Goal: Transaction & Acquisition: Purchase product/service

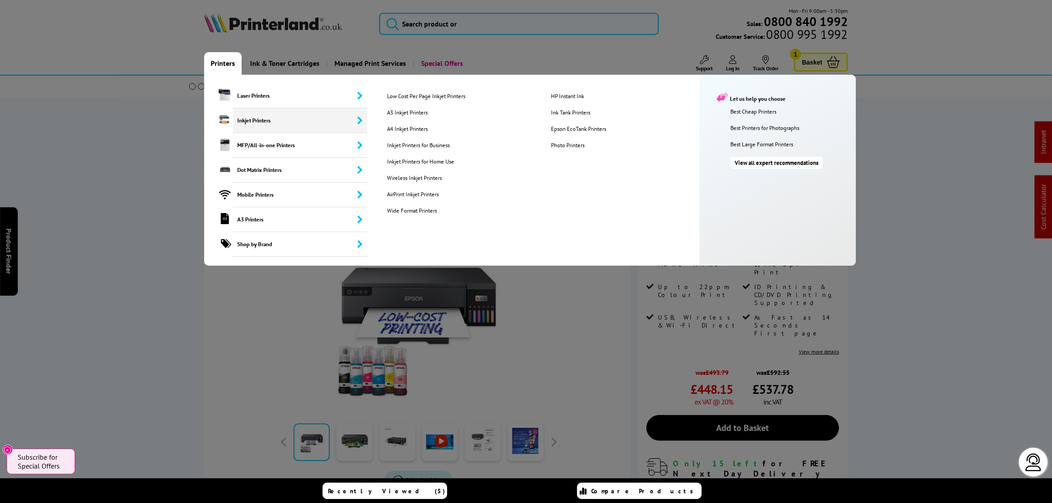
click at [252, 119] on span "Inkjet Printers" at bounding box center [300, 120] width 134 height 25
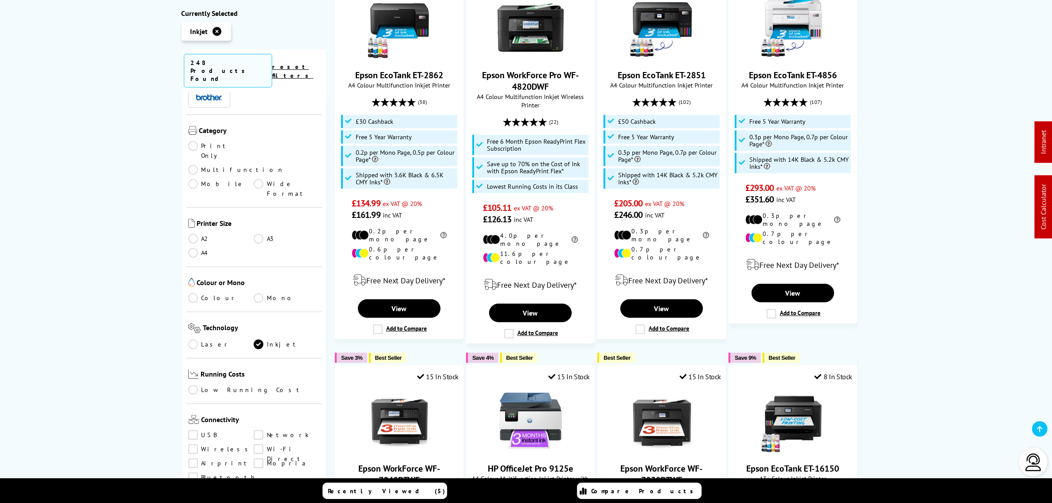
scroll to position [221, 0]
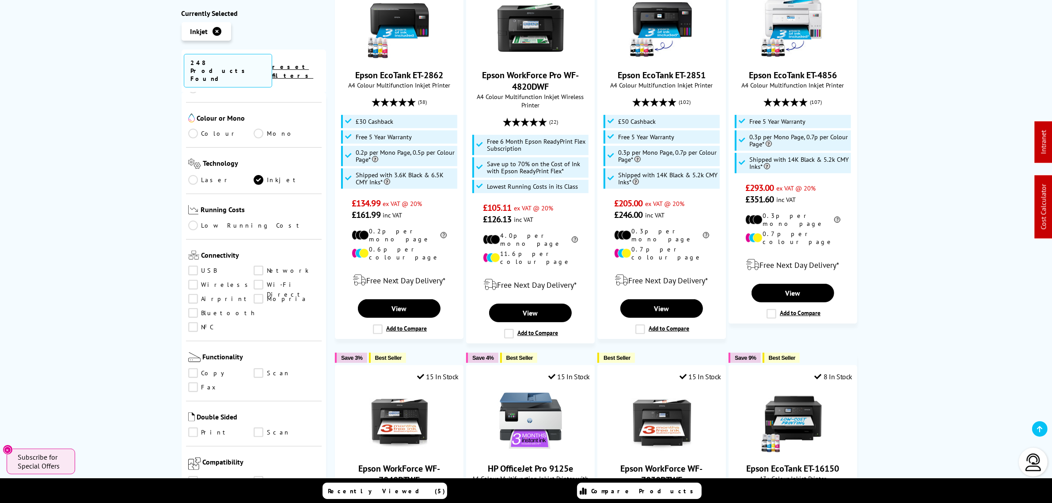
click at [256, 427] on link "Scan" at bounding box center [287, 432] width 66 height 10
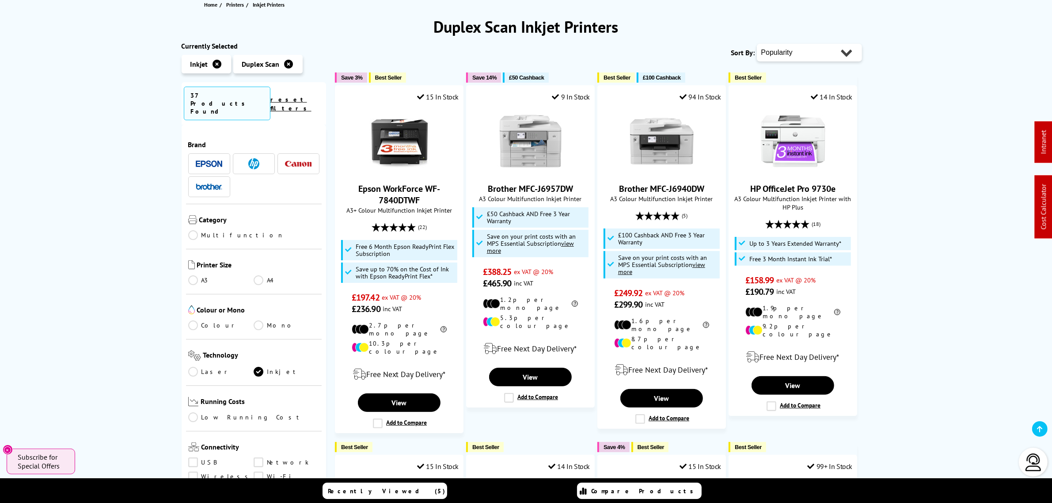
click at [292, 158] on span at bounding box center [298, 163] width 27 height 11
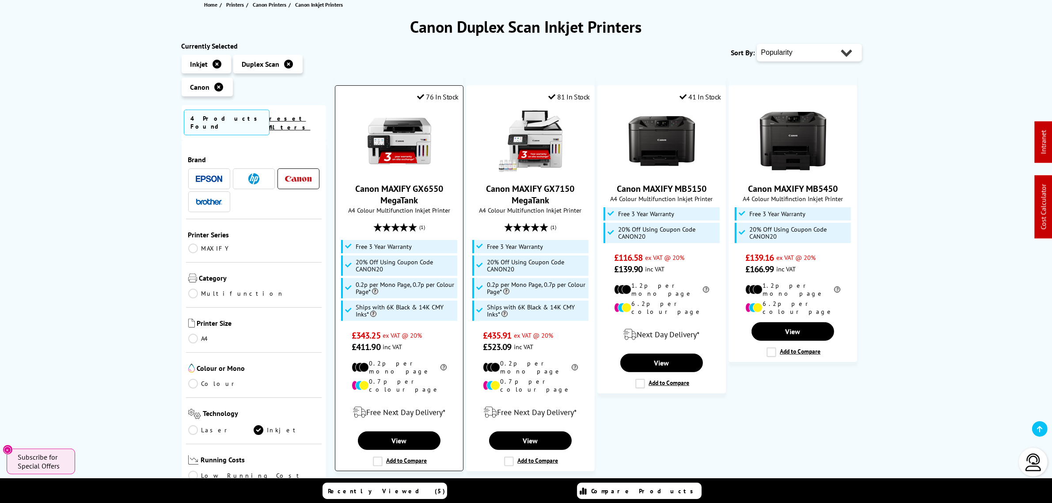
click at [401, 141] on img at bounding box center [399, 141] width 66 height 66
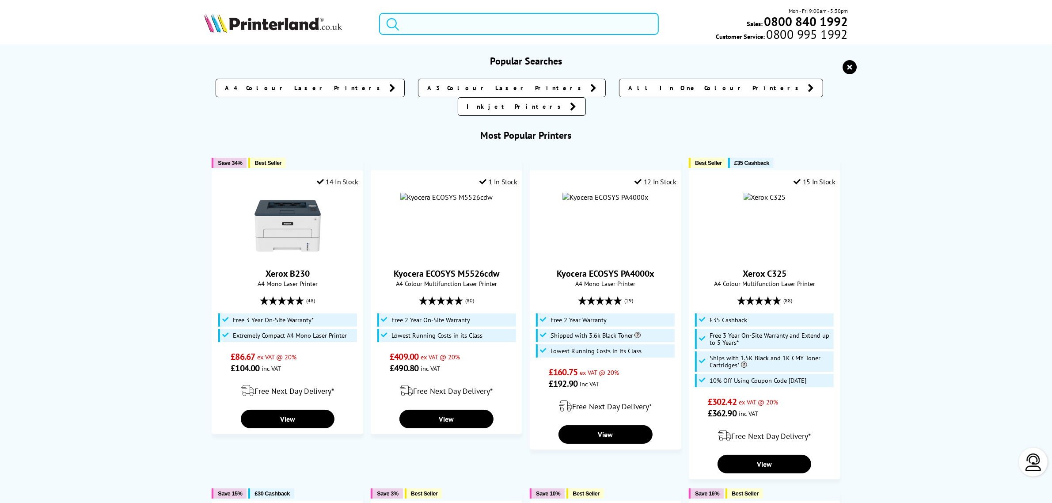
click at [455, 29] on input "search" at bounding box center [518, 24] width 279 height 22
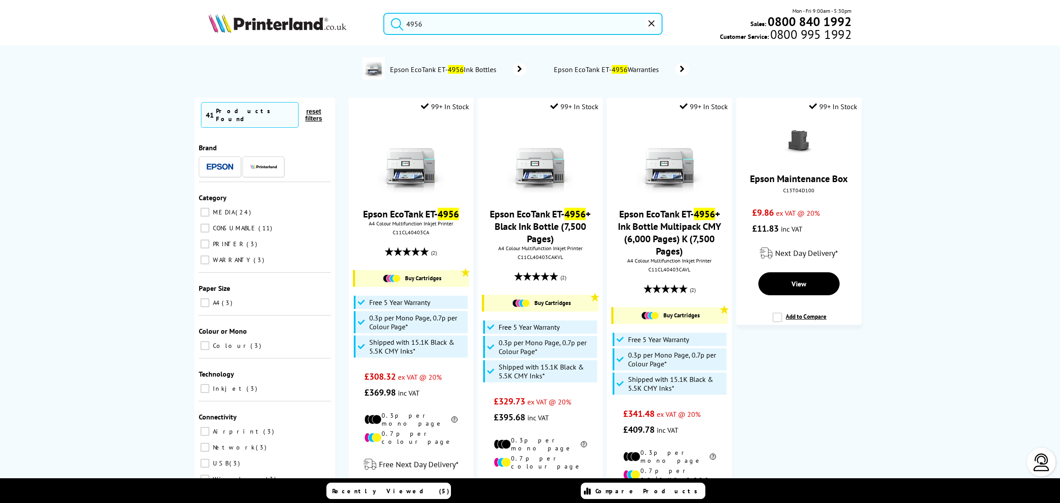
type input "4956"
click at [402, 155] on img at bounding box center [411, 160] width 66 height 66
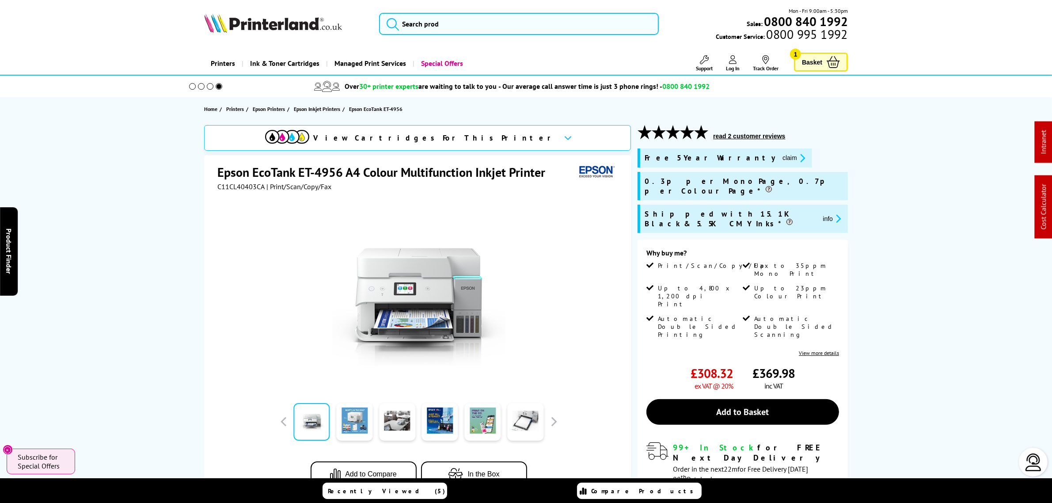
click at [332, 160] on div "Epson EcoTank ET-4956 A4 Colour Multifunction Inkjet Printer C11CL40403CA | Pri…" at bounding box center [417, 333] width 427 height 356
click at [332, 159] on div "Epson EcoTank ET-4956 A4 Colour Multifunction Inkjet Printer C11CL40403CA | Pri…" at bounding box center [417, 333] width 427 height 356
click at [325, 169] on h1 "Epson EcoTank ET-4956 A4 Colour Multifunction Inkjet Printer" at bounding box center [385, 172] width 337 height 16
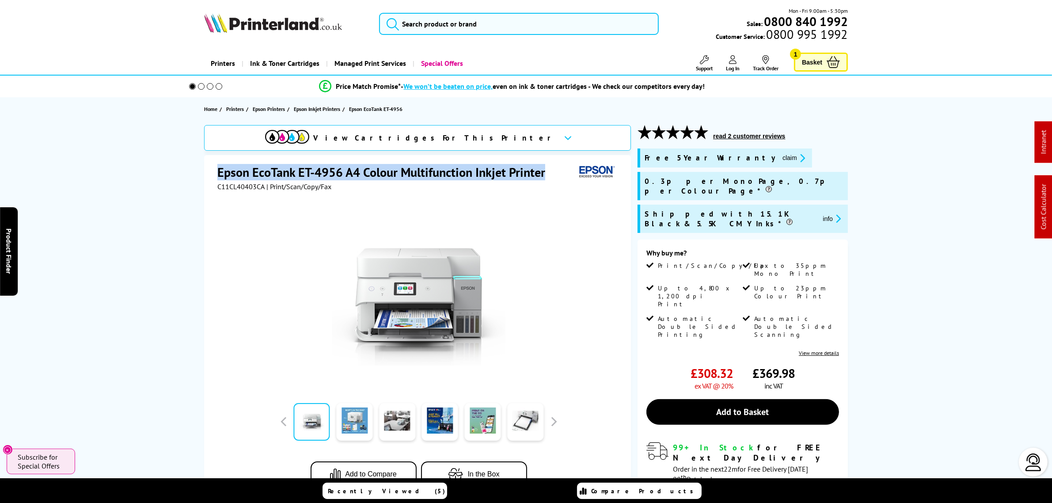
click at [325, 169] on h1 "Epson EcoTank ET-4956 A4 Colour Multifunction Inkjet Printer" at bounding box center [385, 172] width 337 height 16
click at [323, 169] on h1 "Epson EcoTank ET-4956 A4 Colour Multifunction Inkjet Printer" at bounding box center [385, 172] width 337 height 16
click at [326, 168] on h1 "Epson EcoTank ET-4956 A4 Colour Multifunction Inkjet Printer" at bounding box center [385, 172] width 337 height 16
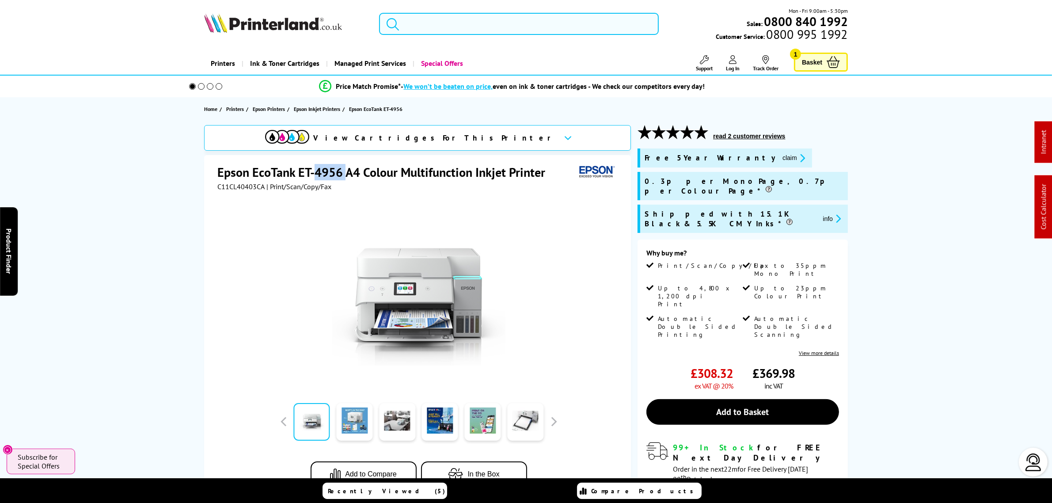
click at [326, 168] on h1 "Epson EcoTank ET-4956 A4 Colour Multifunction Inkjet Printer" at bounding box center [385, 172] width 337 height 16
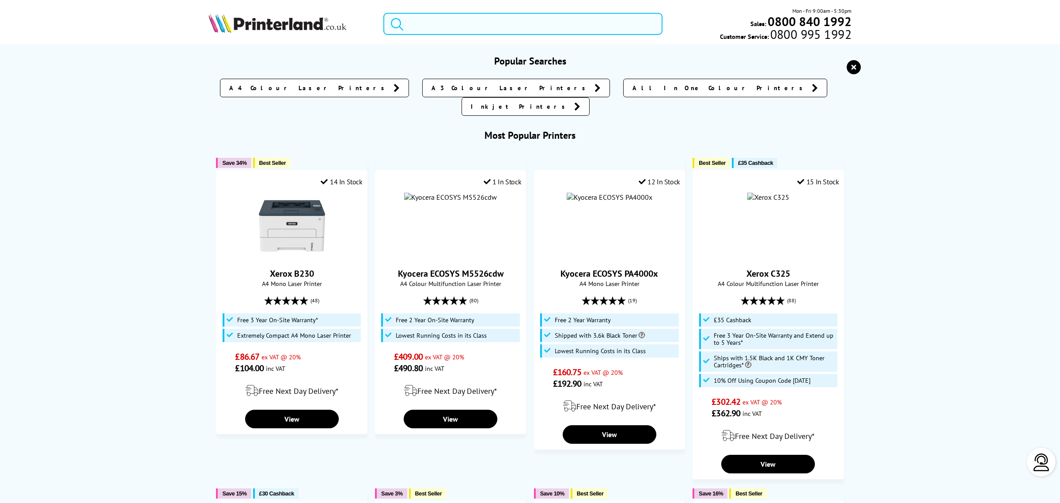
click at [438, 17] on input "search" at bounding box center [522, 24] width 279 height 22
paste input "TN423BK"
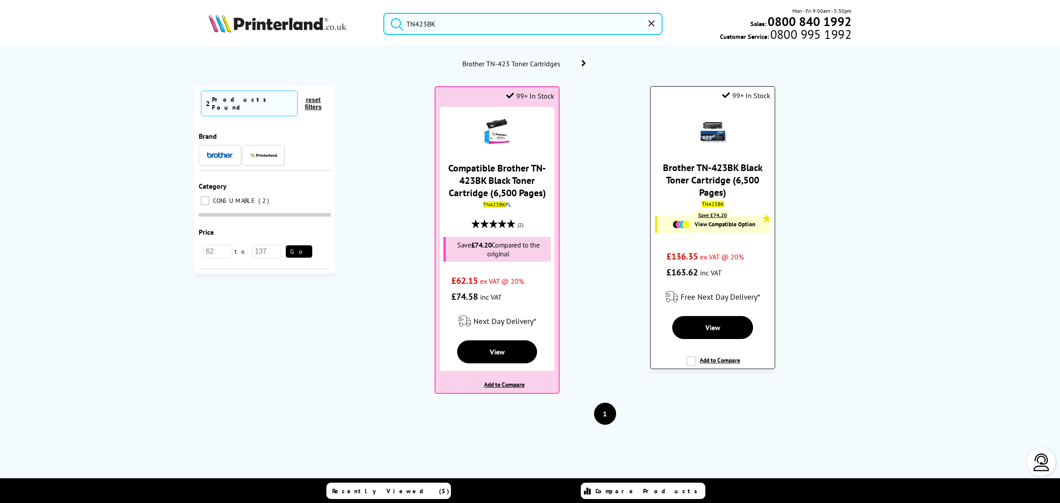
type input "TN423BK"
click at [708, 183] on link "Brother TN-423BK Black Toner Cartridge (6,500 Pages)" at bounding box center [713, 179] width 100 height 37
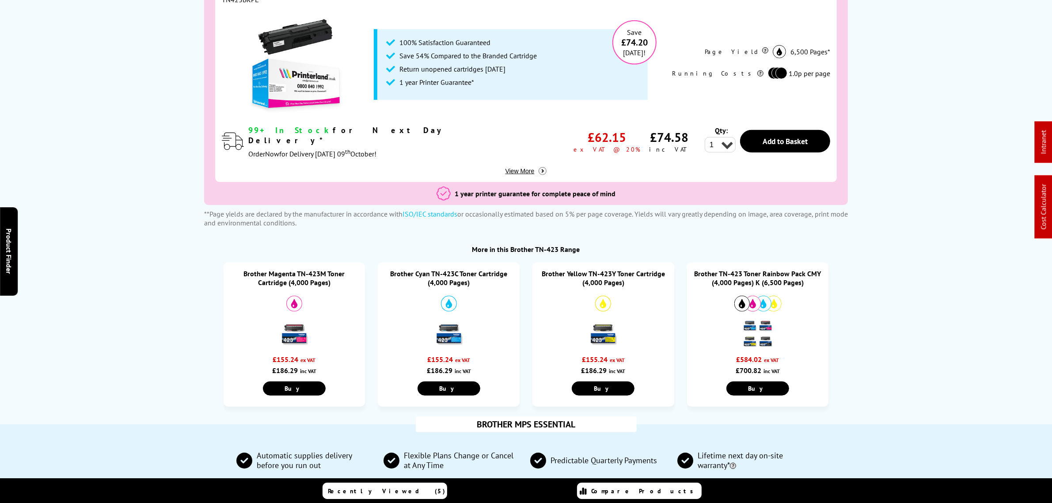
scroll to position [552, 0]
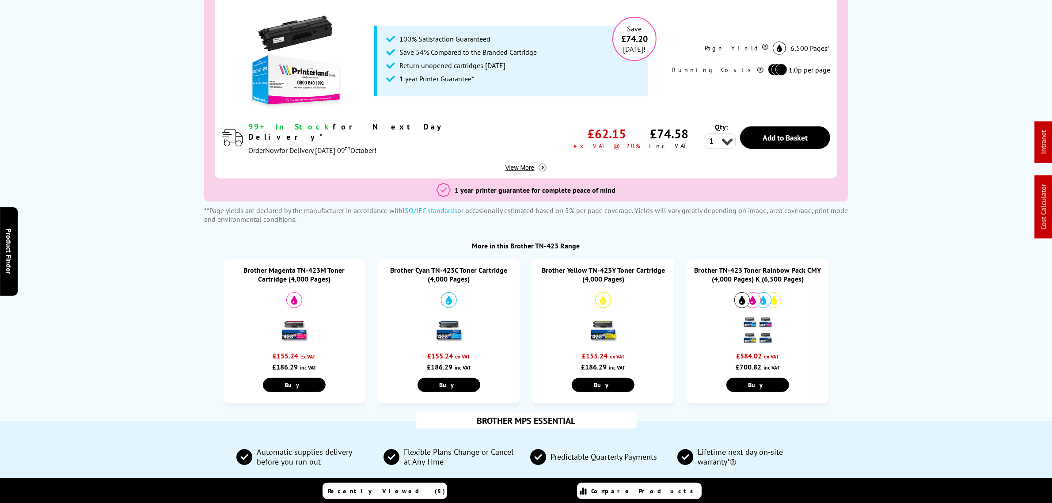
click at [749, 266] on link "Brother TN-423 Toner Rainbow Pack CMY (4,000 Pages) K (6,500 Pages)" at bounding box center [757, 275] width 127 height 18
